Goal: Transaction & Acquisition: Purchase product/service

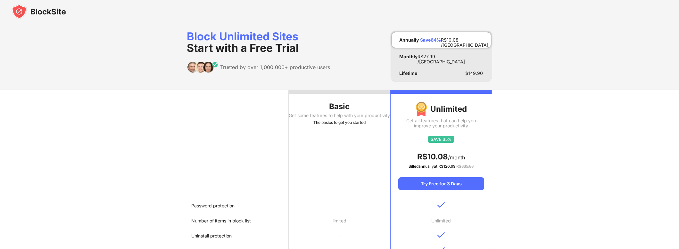
click at [48, 11] on img at bounding box center [39, 11] width 54 height 15
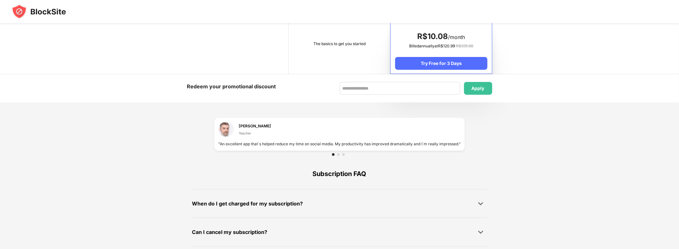
scroll to position [280, 0]
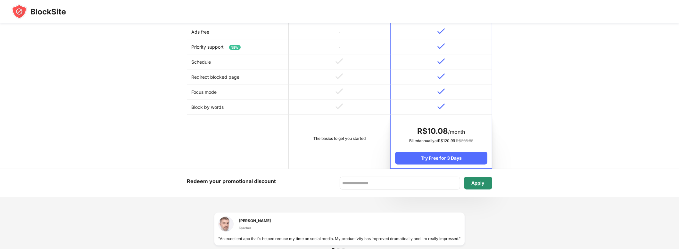
click at [481, 183] on div "Apply" at bounding box center [478, 183] width 13 height 5
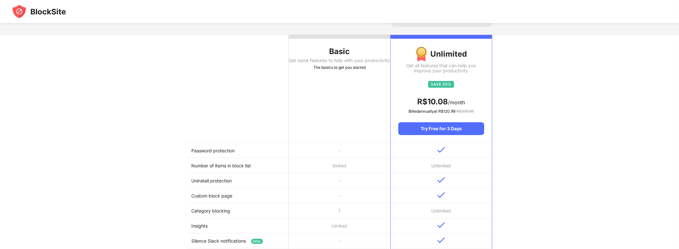
scroll to position [0, 0]
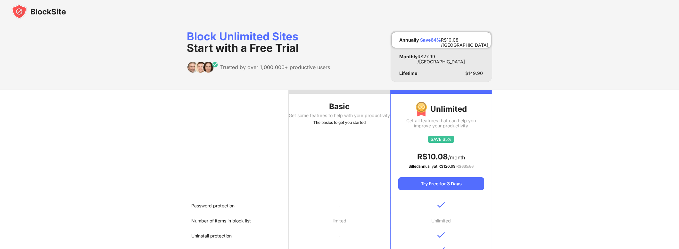
click at [25, 8] on img at bounding box center [39, 11] width 54 height 15
